Goal: Task Accomplishment & Management: Manage account settings

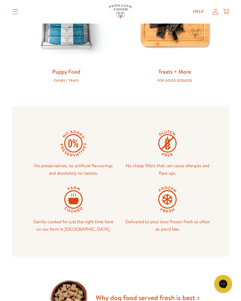
scroll to position [334, 0]
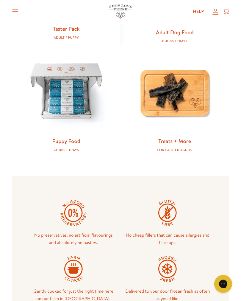
click at [131, 247] on div "No cheap fillers that can cause allergies and flare ups." at bounding box center [168, 223] width 94 height 56
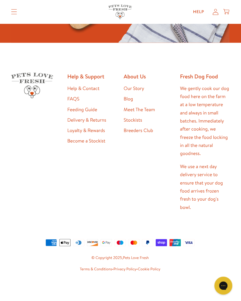
scroll to position [1447, 0]
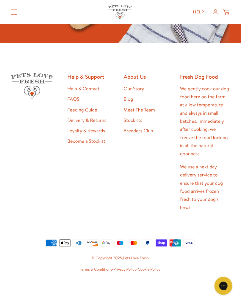
click at [102, 123] on link "Delivery & Returns" at bounding box center [87, 119] width 39 height 7
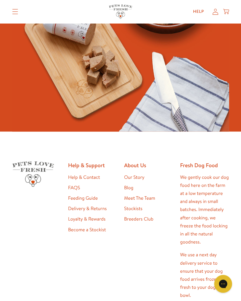
scroll to position [793, 0]
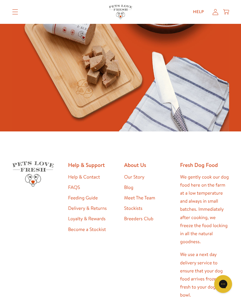
click at [103, 215] on link "Loyalty & Rewards" at bounding box center [86, 218] width 37 height 7
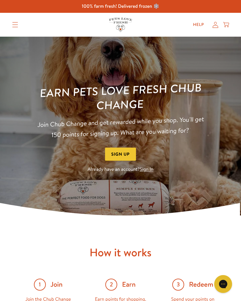
click at [218, 24] on icon at bounding box center [215, 25] width 6 height 6
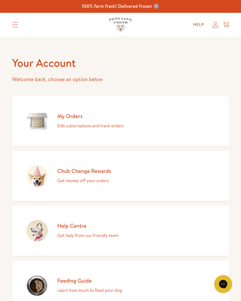
click at [76, 121] on div "My Orders Edit subscriptions and track orders" at bounding box center [90, 120] width 66 height 17
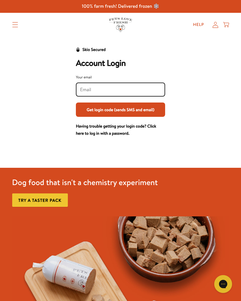
click at [115, 86] on input "Your email" at bounding box center [120, 89] width 81 height 7
click at [115, 85] on div at bounding box center [120, 89] width 89 height 14
click at [96, 90] on input "Your email" at bounding box center [120, 89] width 81 height 7
type input "Jb"
type input "jbirtwell@btopenword.com"
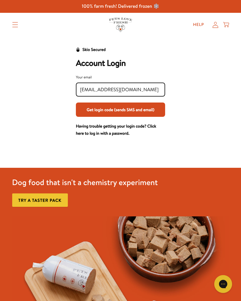
click at [157, 109] on button "Get login code (sends SMS and email)" at bounding box center [120, 109] width 89 height 14
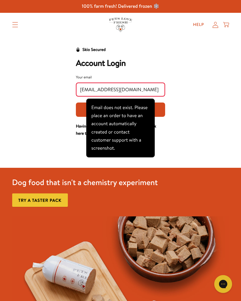
click at [199, 81] on div "Skio Secured Account Login Your email jbirtwell@btopenword.com Get login code (…" at bounding box center [120, 91] width 229 height 91
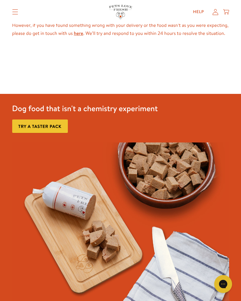
scroll to position [593, 0]
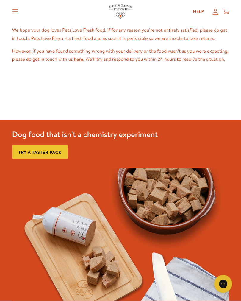
click at [30, 263] on img at bounding box center [120, 250] width 217 height 164
click at [24, 244] on img at bounding box center [120, 250] width 217 height 164
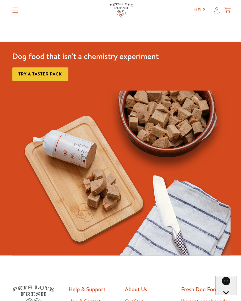
scroll to position [1698, 0]
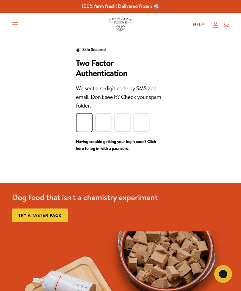
click at [240, 155] on div at bounding box center [120, 154] width 241 height 5
type input "4"
type input "2"
type input "9"
type input "7"
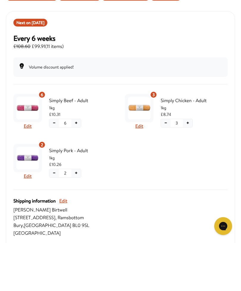
scroll to position [100, 0]
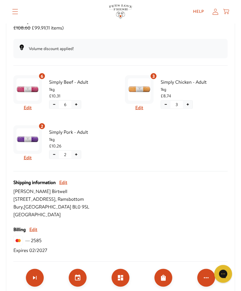
click at [190, 224] on div "Shipping information Edit Jean Birtwell 39 Longsight Road , Ramsbottom Bury , E…" at bounding box center [120, 217] width 214 height 76
click at [129, 271] on div "Edit products" at bounding box center [120, 282] width 43 height 27
click at [129, 271] on div "Edit products" at bounding box center [120, 281] width 43 height 27
click at [127, 279] on button "Edit products" at bounding box center [121, 277] width 18 height 18
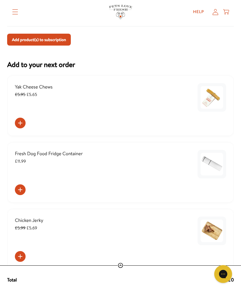
click at [127, 278] on div "Total £0" at bounding box center [120, 280] width 227 height 8
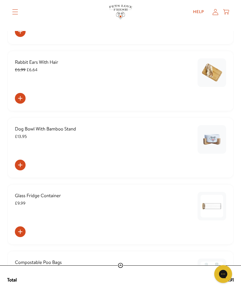
scroll to position [535, 0]
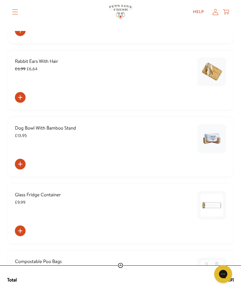
click at [216, 69] on img "Add a one time order to subscription" at bounding box center [212, 71] width 23 height 23
click at [23, 96] on icon "Add order to subscription" at bounding box center [20, 97] width 7 height 7
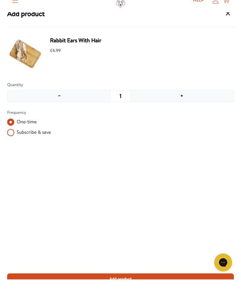
scroll to position [796, 0]
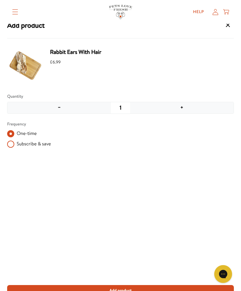
click at [218, 63] on span "£6.99" at bounding box center [138, 62] width 177 height 7
click at [217, 63] on span "£6.99" at bounding box center [138, 62] width 177 height 7
click at [223, 273] on icon "Open gorgias live chat" at bounding box center [223, 274] width 6 height 6
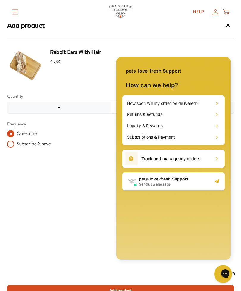
click at [241, 272] on icon "Close gorgias live chat" at bounding box center [244, 273] width 6 height 6
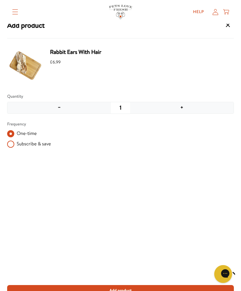
click at [227, 267] on button "Chat with us" at bounding box center [223, 274] width 18 height 18
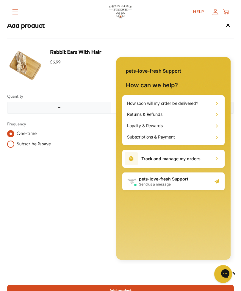
scroll to position [851, 0]
click at [216, 9] on icon at bounding box center [215, 12] width 6 height 6
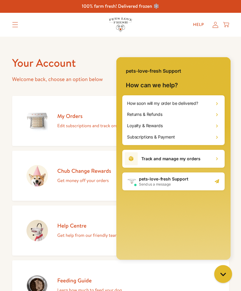
click at [99, 114] on h2 "My Orders" at bounding box center [90, 115] width 66 height 7
click at [93, 113] on h2 "My Orders" at bounding box center [90, 115] width 66 height 7
click at [218, 91] on h2 "How can we help?" at bounding box center [173, 87] width 114 height 17
click at [220, 74] on div "pets-love-fresh Support" at bounding box center [173, 67] width 114 height 21
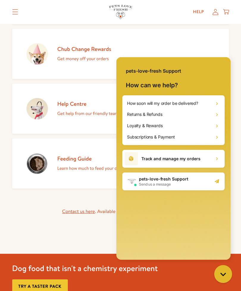
click at [104, 169] on p "Learn how much to feed your dog" at bounding box center [89, 168] width 65 height 8
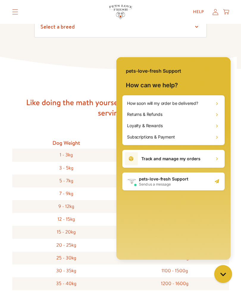
click at [86, 177] on div "5 - 7kg" at bounding box center [66, 180] width 109 height 13
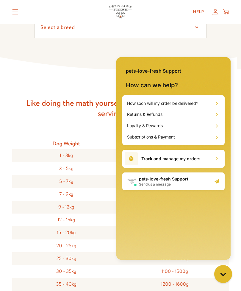
click at [222, 62] on icon at bounding box center [120, 63] width 241 height 12
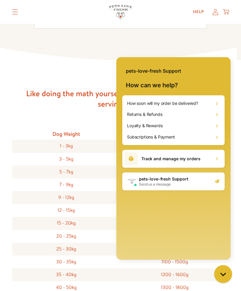
click at [238, 224] on div "Like doing the math yourself? Here’s our recommended serving guide Dog Weight F…" at bounding box center [120, 207] width 241 height 295
click at [235, 224] on div "pets-love-fresh Support How can we help? How soon will my order be delivered? R…" at bounding box center [173, 159] width 123 height 210
click at [223, 273] on icon "Close gorgias live chat" at bounding box center [223, 274] width 6 height 6
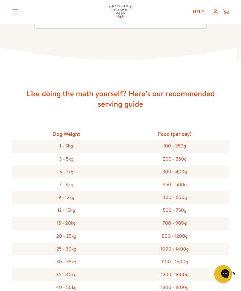
click at [184, 174] on div "300 - 400g" at bounding box center [175, 171] width 109 height 13
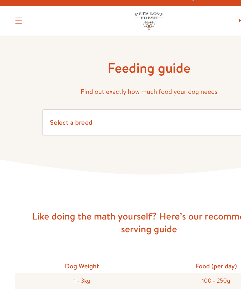
scroll to position [0, 0]
